Goal: Check status

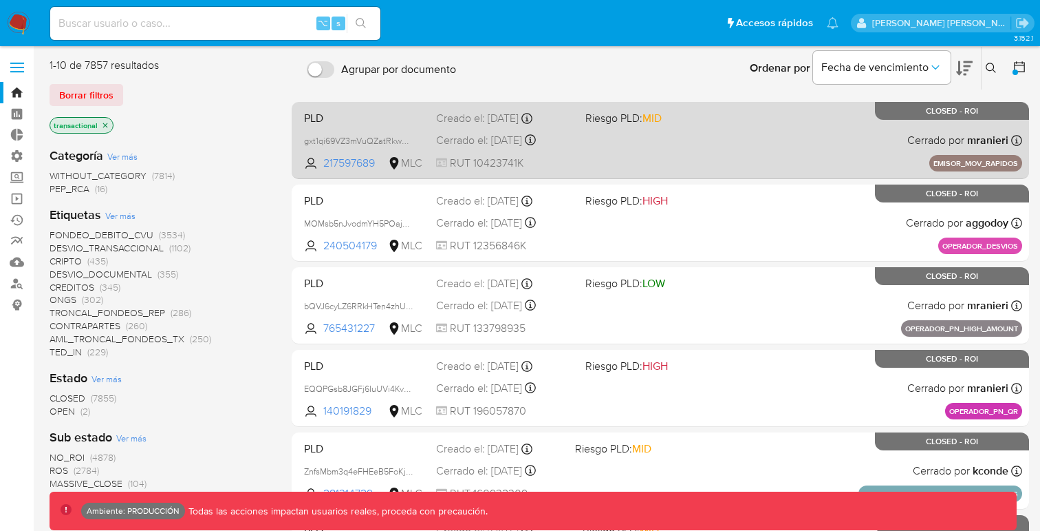
click at [352, 125] on span "PLD" at bounding box center [364, 117] width 121 height 18
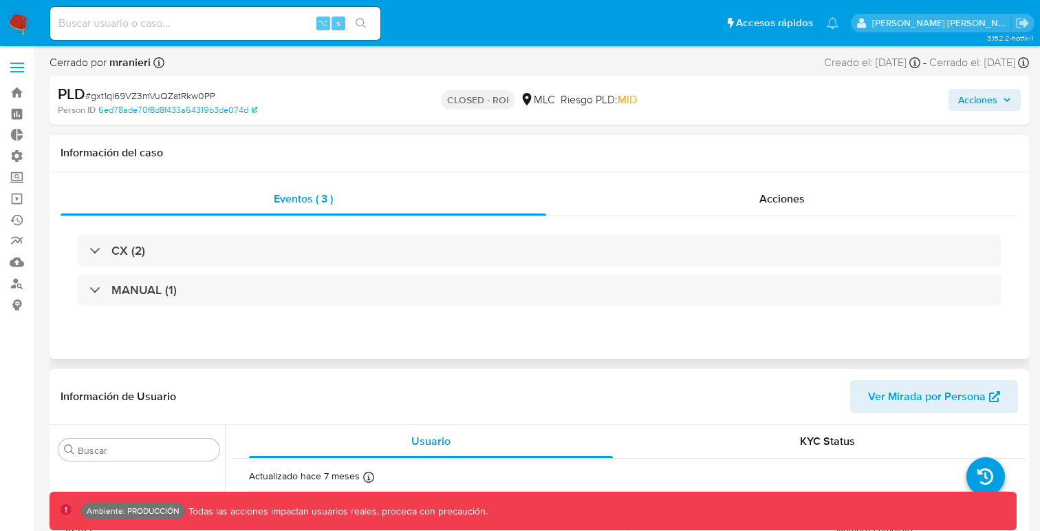
select select "10"
click at [991, 98] on span "Acciones" at bounding box center [978, 100] width 39 height 22
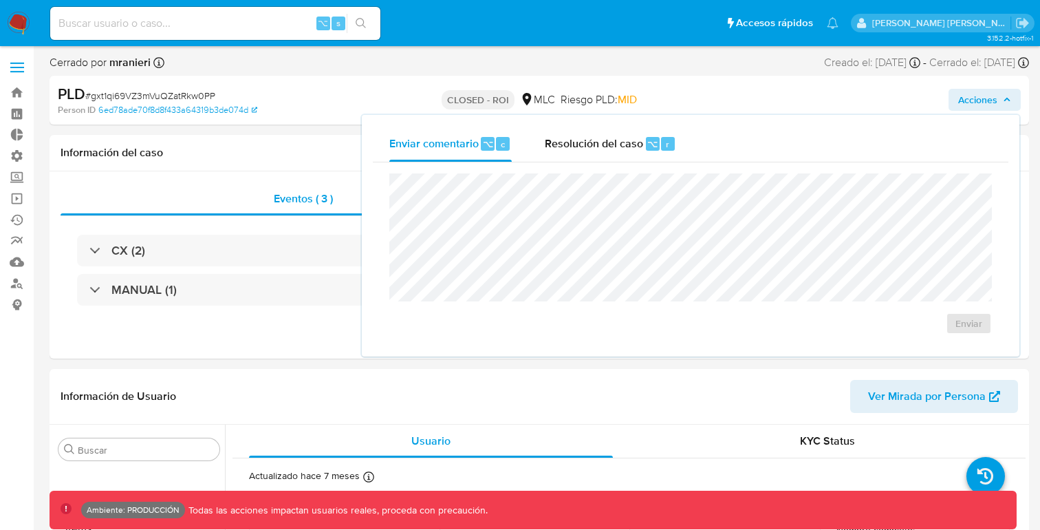
click at [334, 117] on div "PLD # gxt1qi69VZ3mVuQZatRkw0PP Person ID 6ed78ade70f8d8f433a64319b3de074d CLOSE…" at bounding box center [540, 100] width 980 height 49
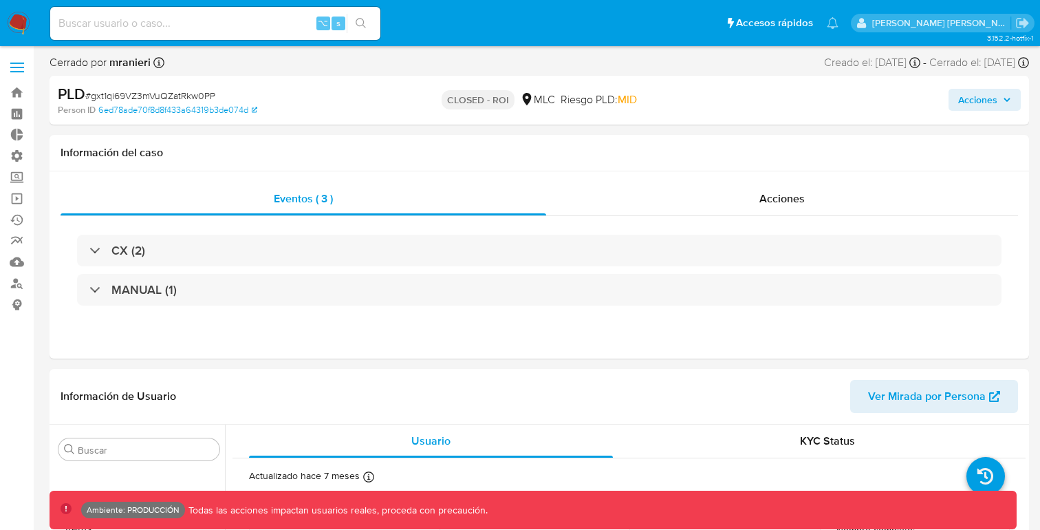
click at [1018, 94] on button "Acciones" at bounding box center [985, 100] width 72 height 22
